Goal: Task Accomplishment & Management: Use online tool/utility

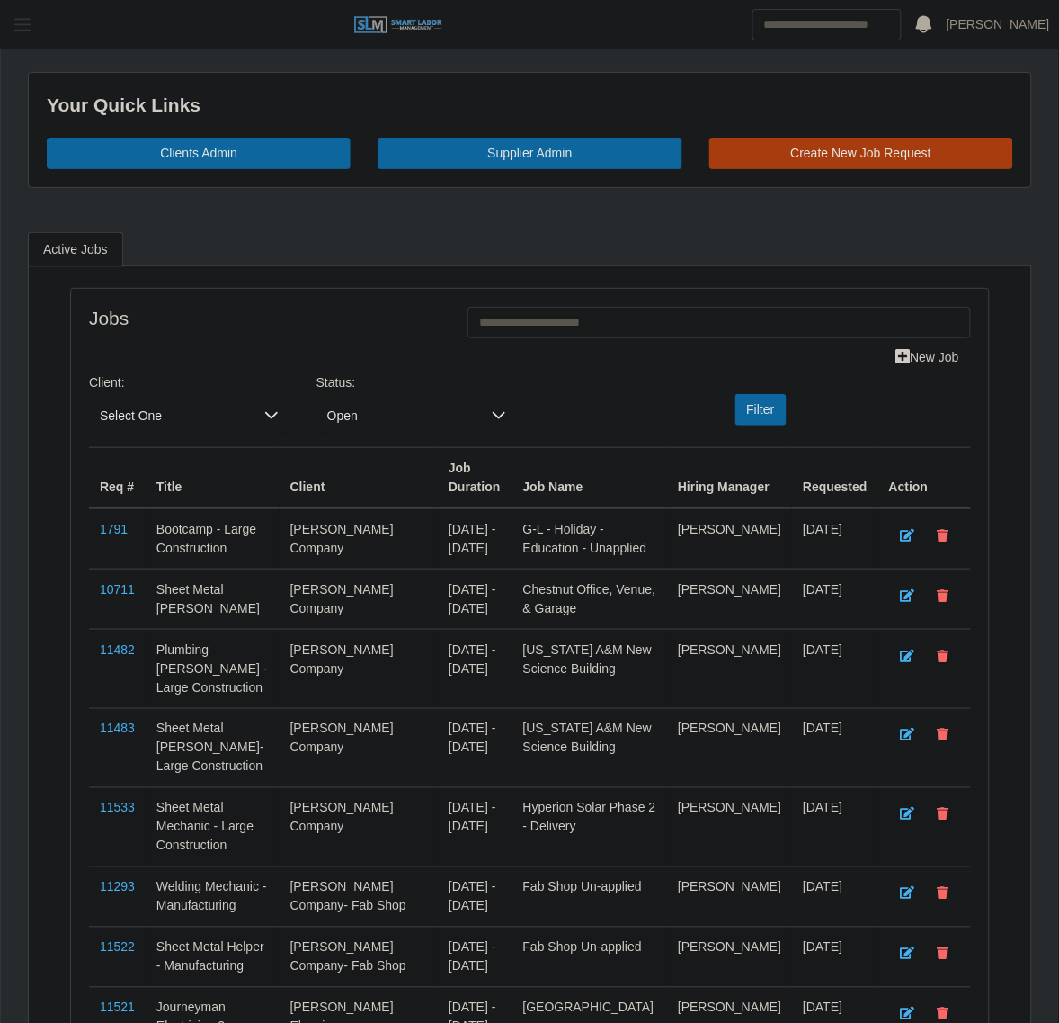
click at [13, 18] on span "button" at bounding box center [22, 24] width 23 height 21
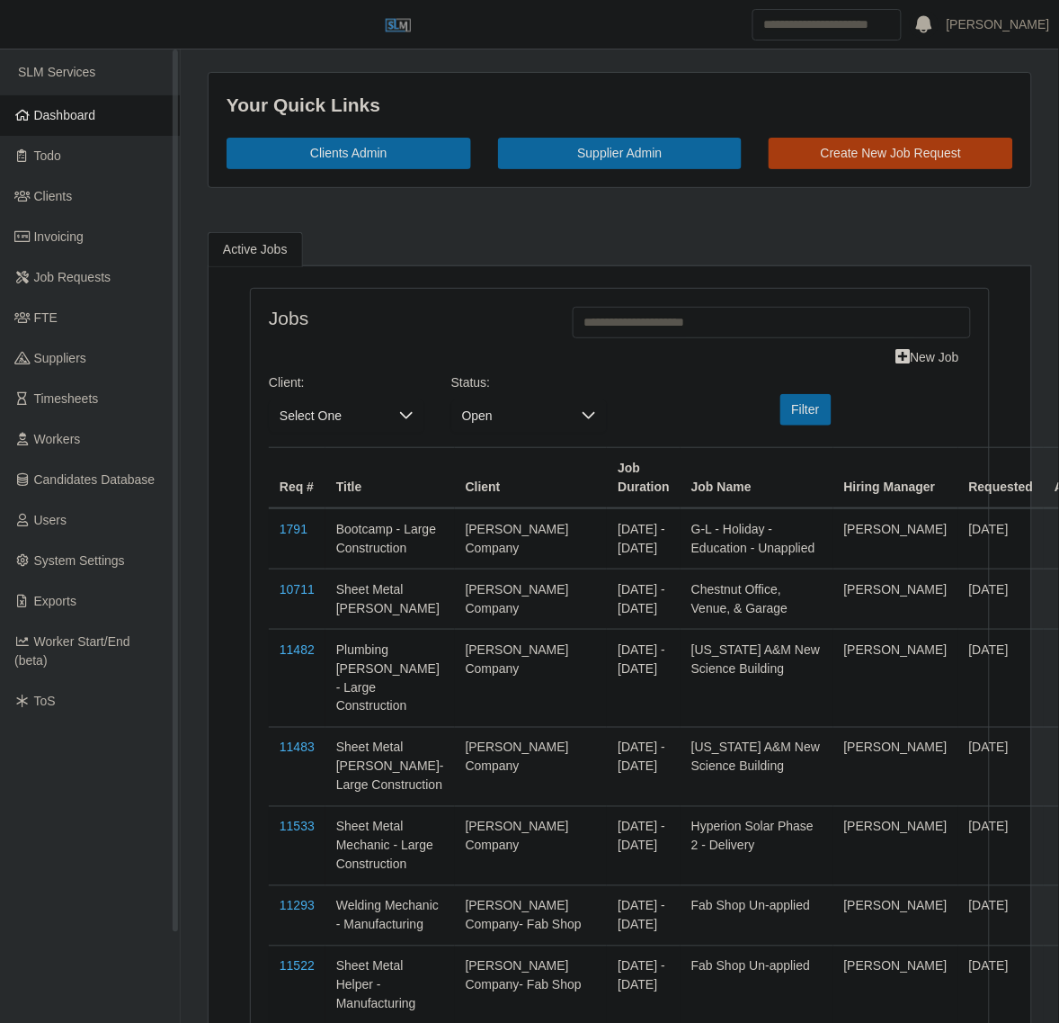
click at [87, 121] on span "Dashboard" at bounding box center [65, 115] width 62 height 14
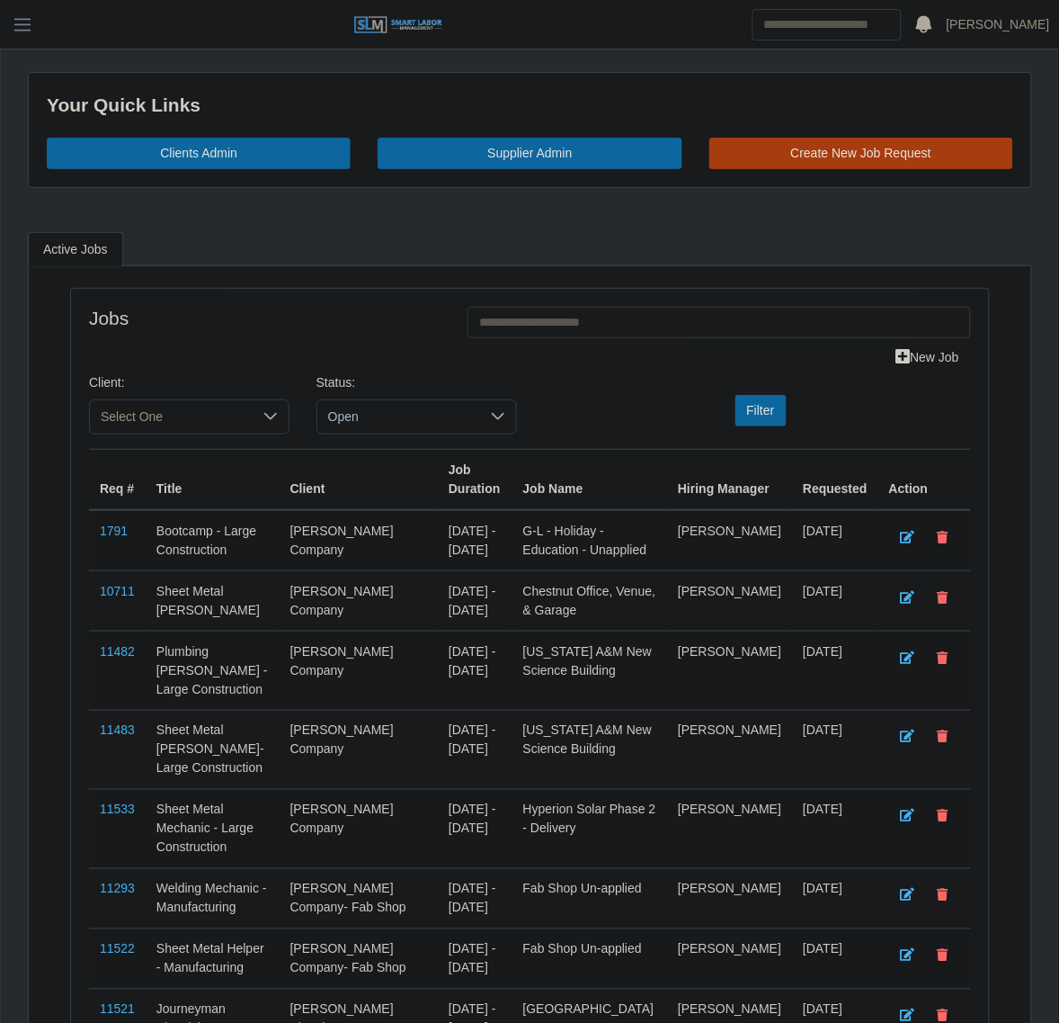
drag, startPoint x: 10, startPoint y: 31, endPoint x: 42, endPoint y: 97, distance: 73.2
click at [11, 31] on span "button" at bounding box center [22, 24] width 23 height 21
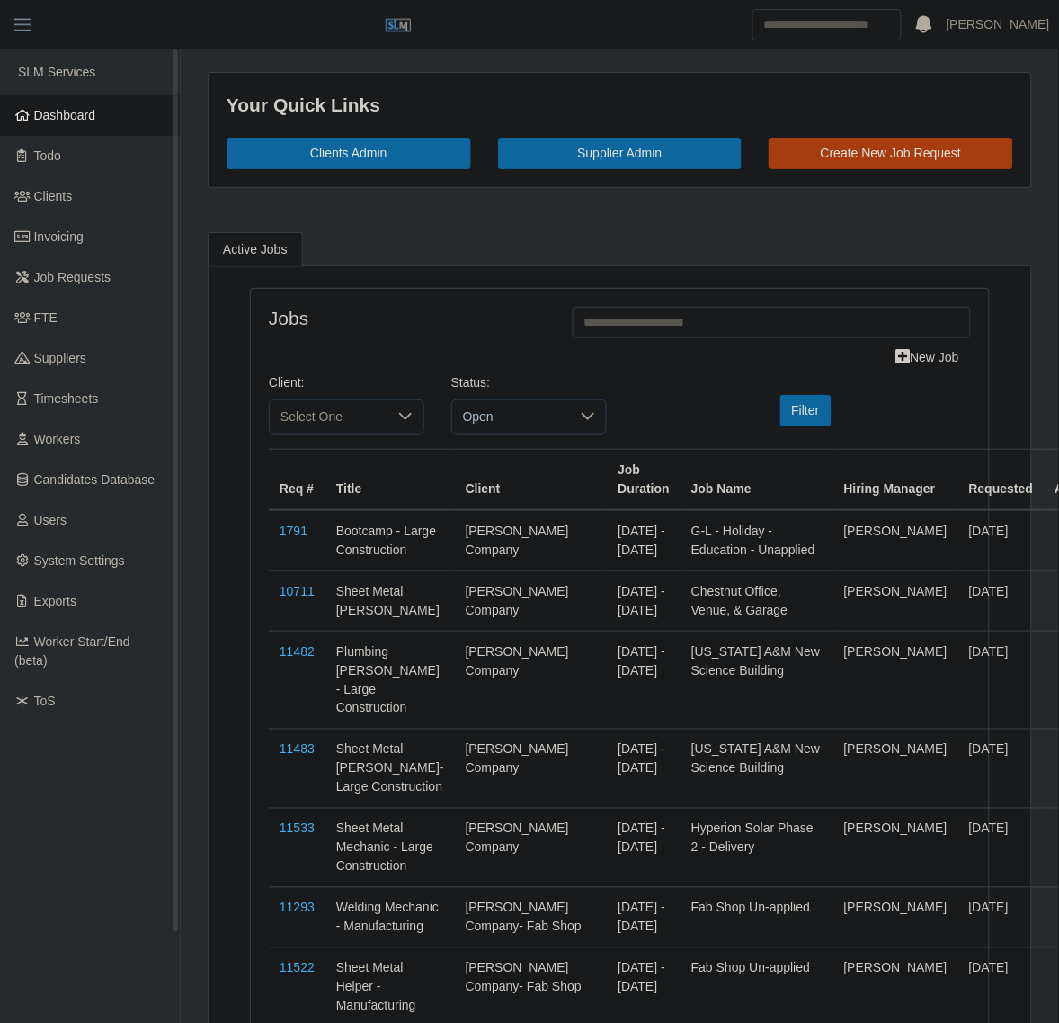
click at [46, 104] on link "Dashboard" at bounding box center [90, 115] width 180 height 40
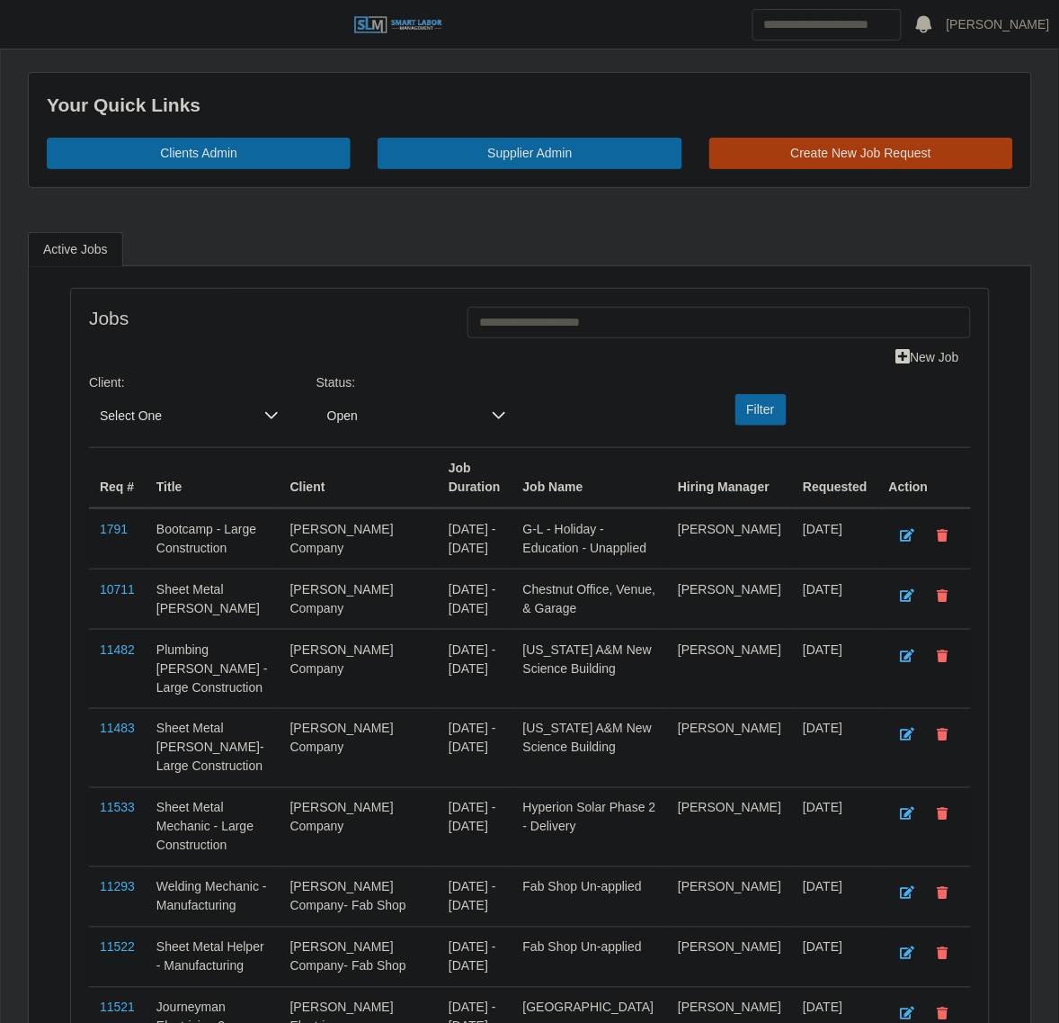
click at [178, 428] on span "Select One" at bounding box center [171, 415] width 165 height 33
click at [164, 473] on input "text" at bounding box center [199, 461] width 191 height 36
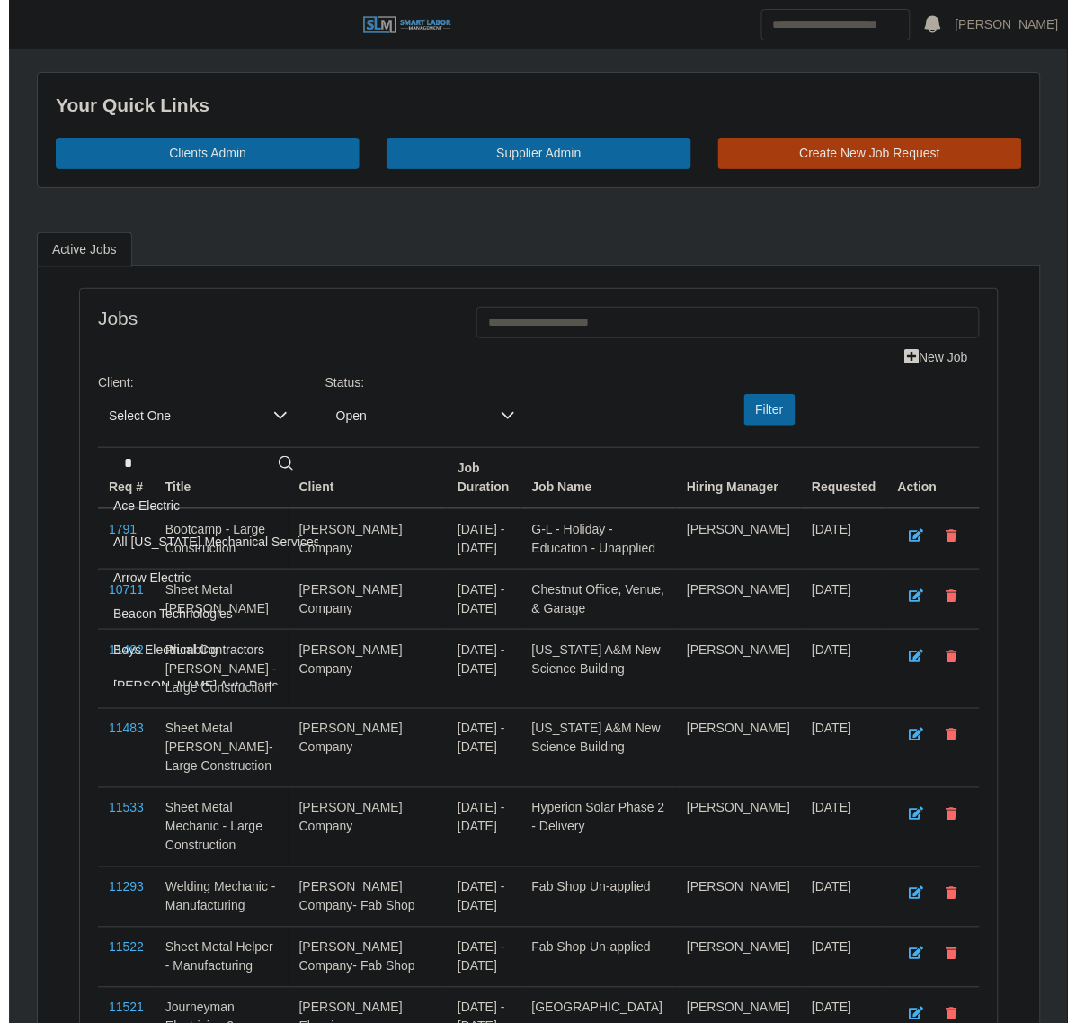
scroll to position [3, 0]
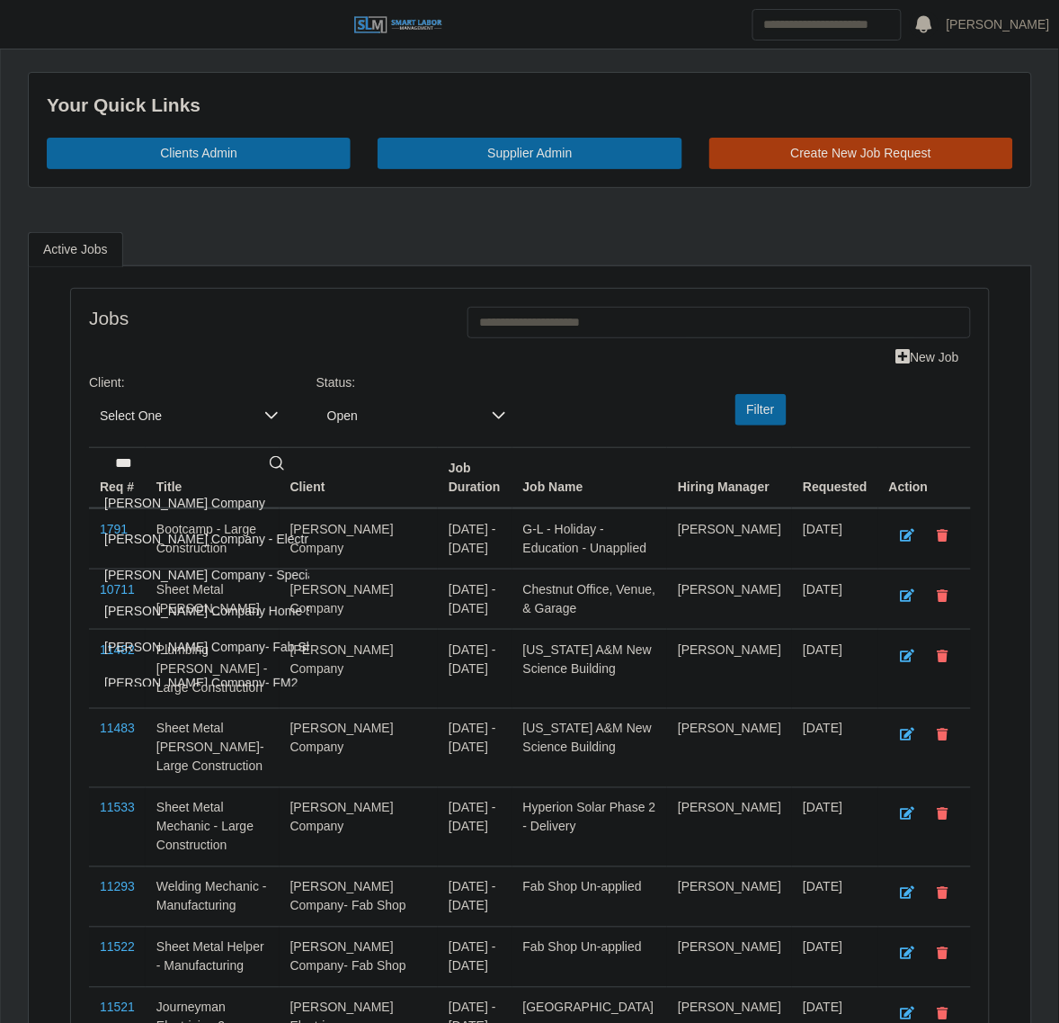
type input "***"
click at [181, 508] on span "[PERSON_NAME] Company" at bounding box center [184, 503] width 161 height 19
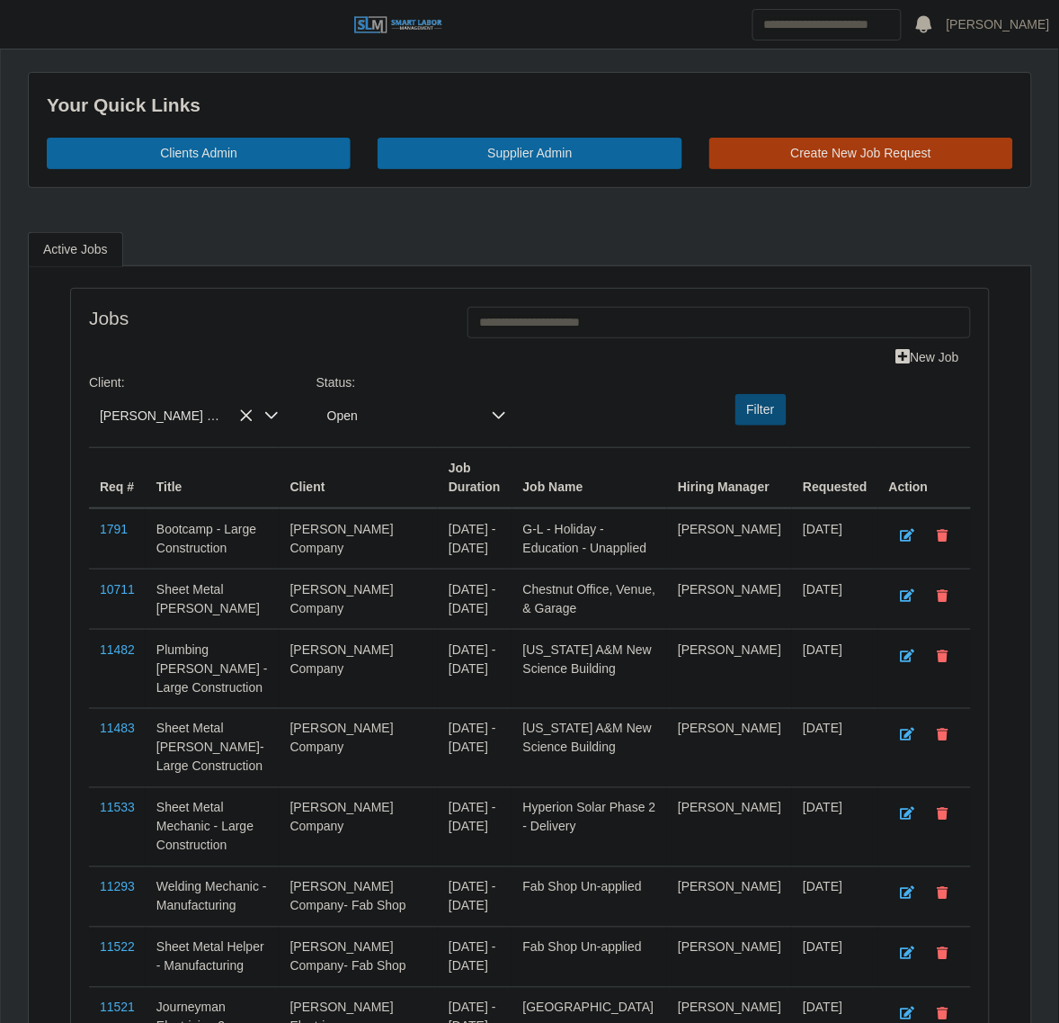
click at [748, 406] on button "Filter" at bounding box center [761, 409] width 51 height 31
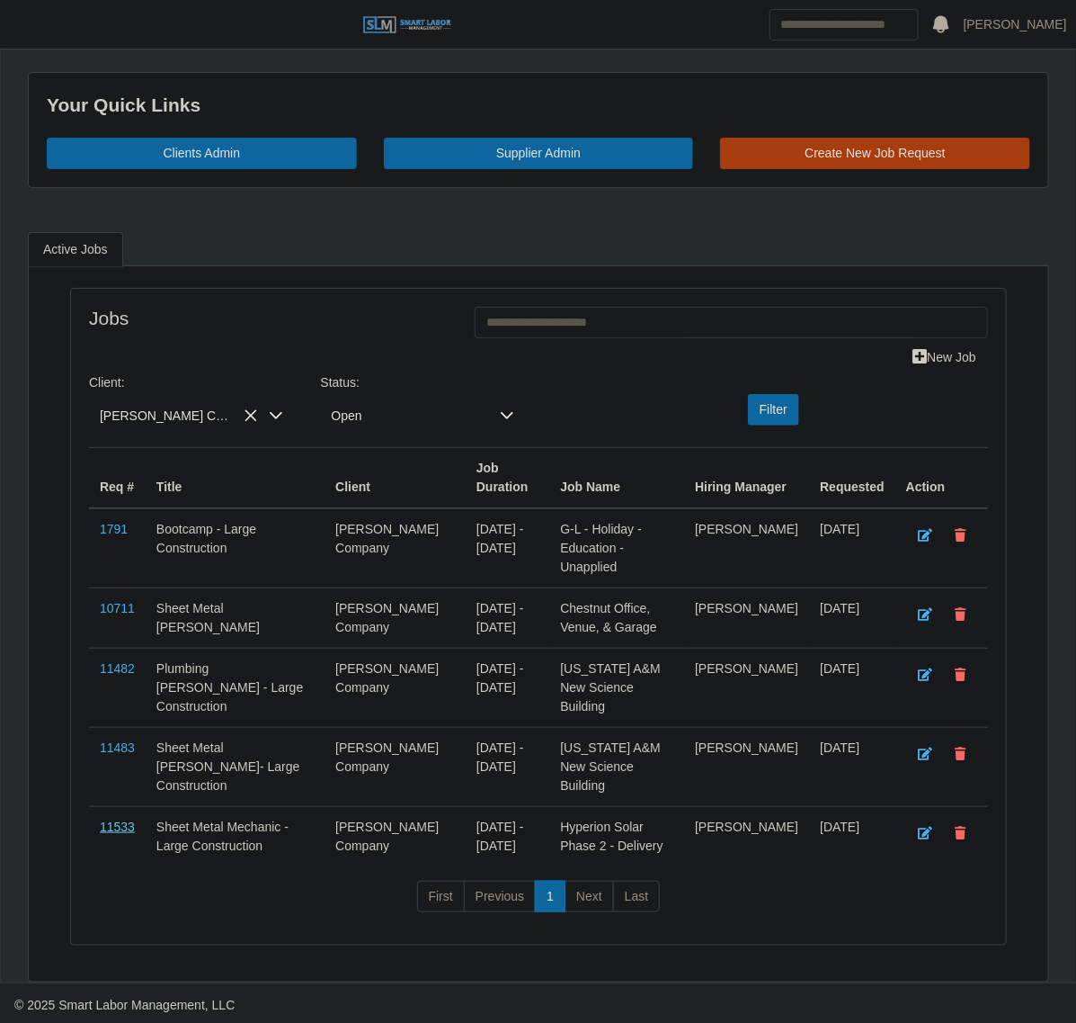
click at [120, 819] on link "11533" at bounding box center [117, 826] width 35 height 14
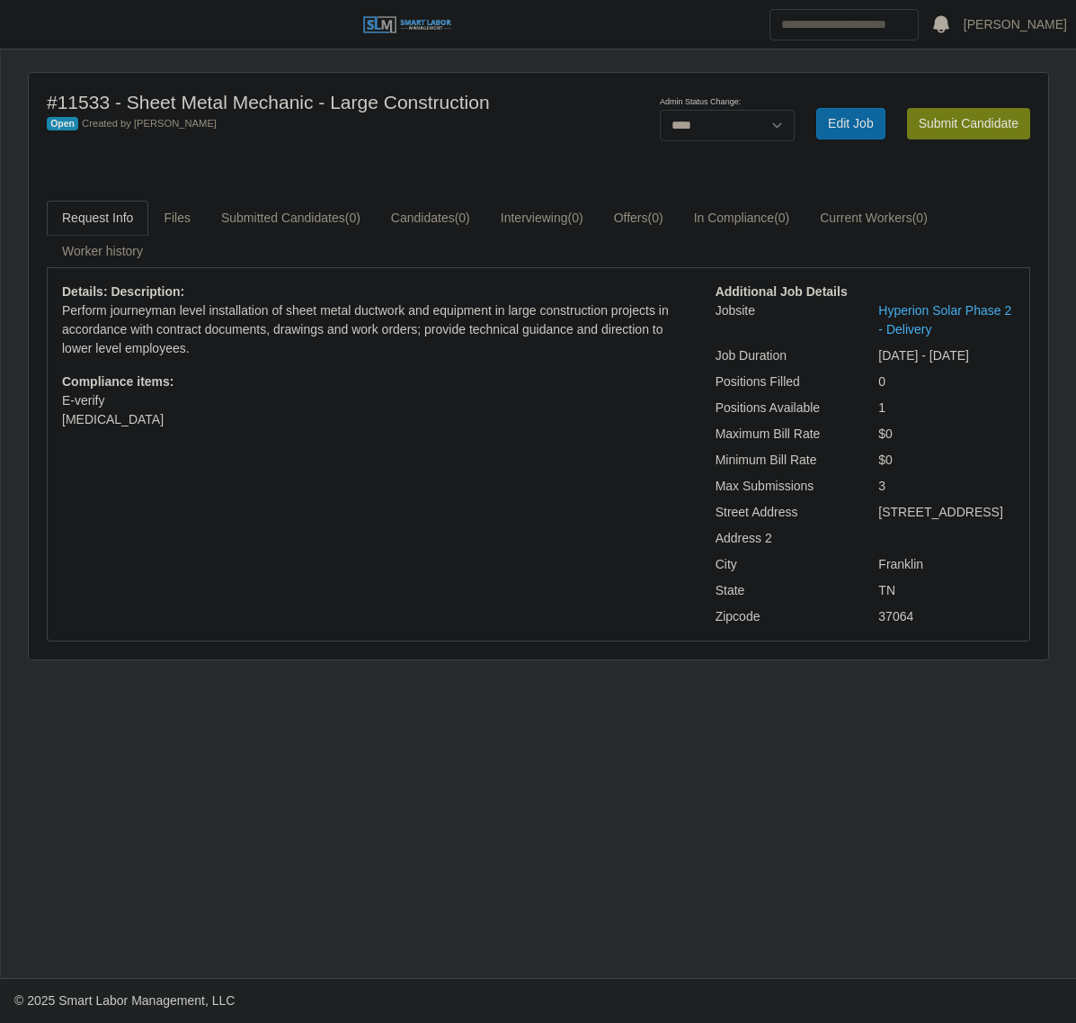
select select "****"
click at [302, 216] on link "Submitted Candidates (0)" at bounding box center [291, 218] width 170 height 35
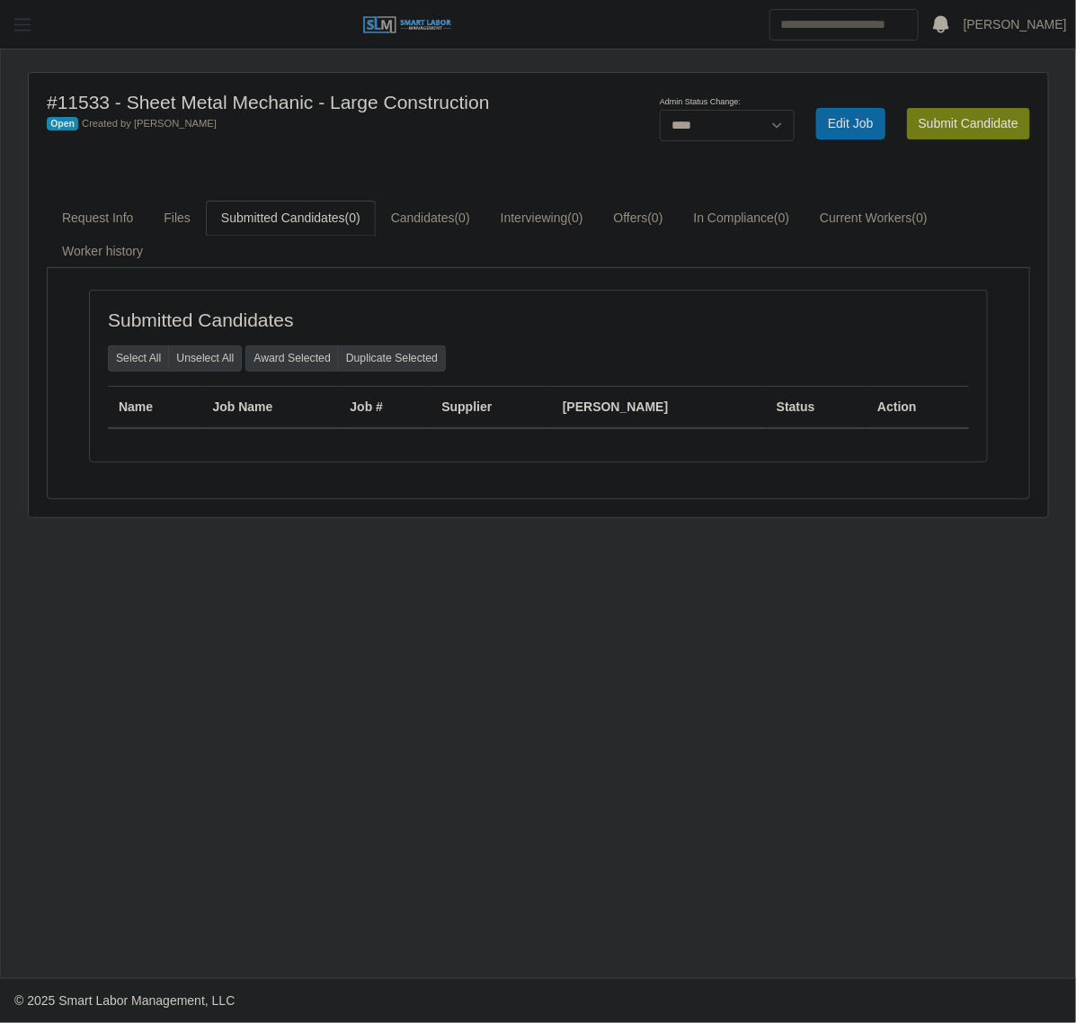
click at [22, 31] on span "button" at bounding box center [22, 24] width 23 height 21
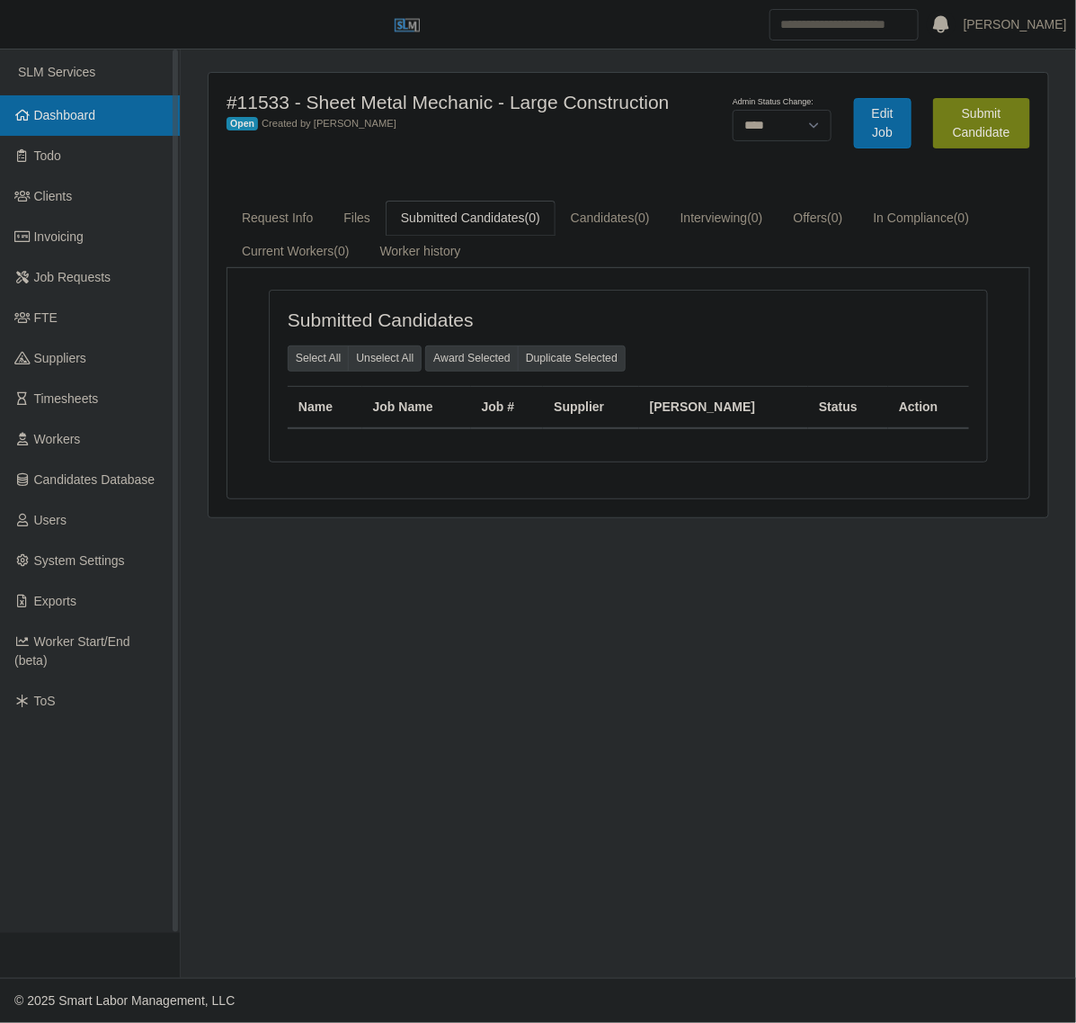
click at [114, 112] on link "Dashboard" at bounding box center [90, 115] width 180 height 40
